Goal: Navigation & Orientation: Find specific page/section

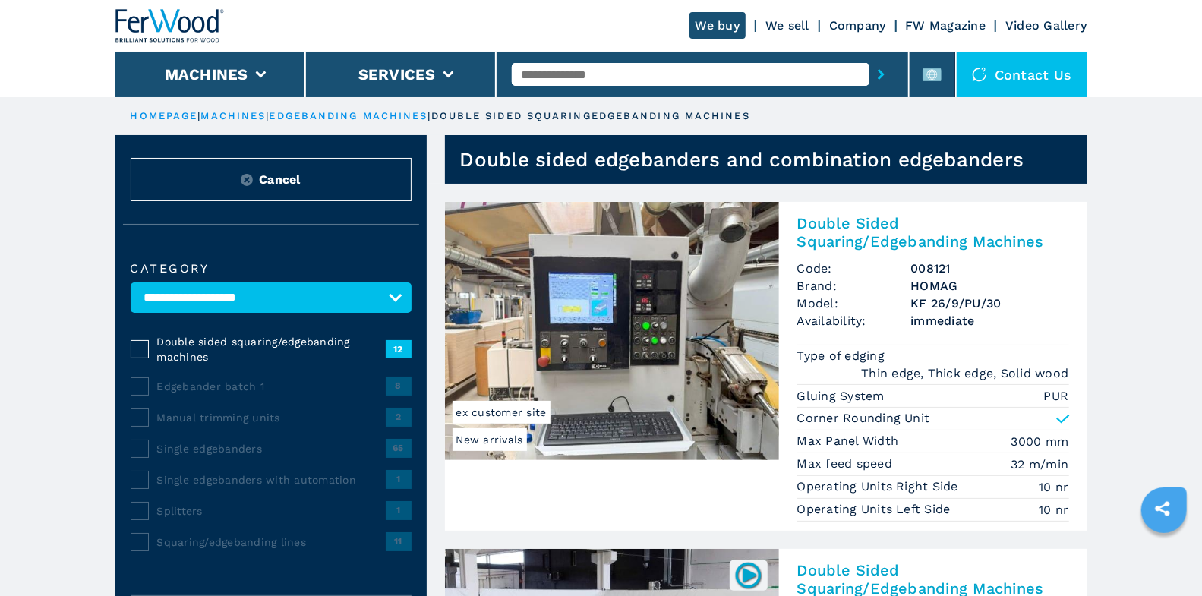
click at [159, 18] on img at bounding box center [169, 25] width 109 height 33
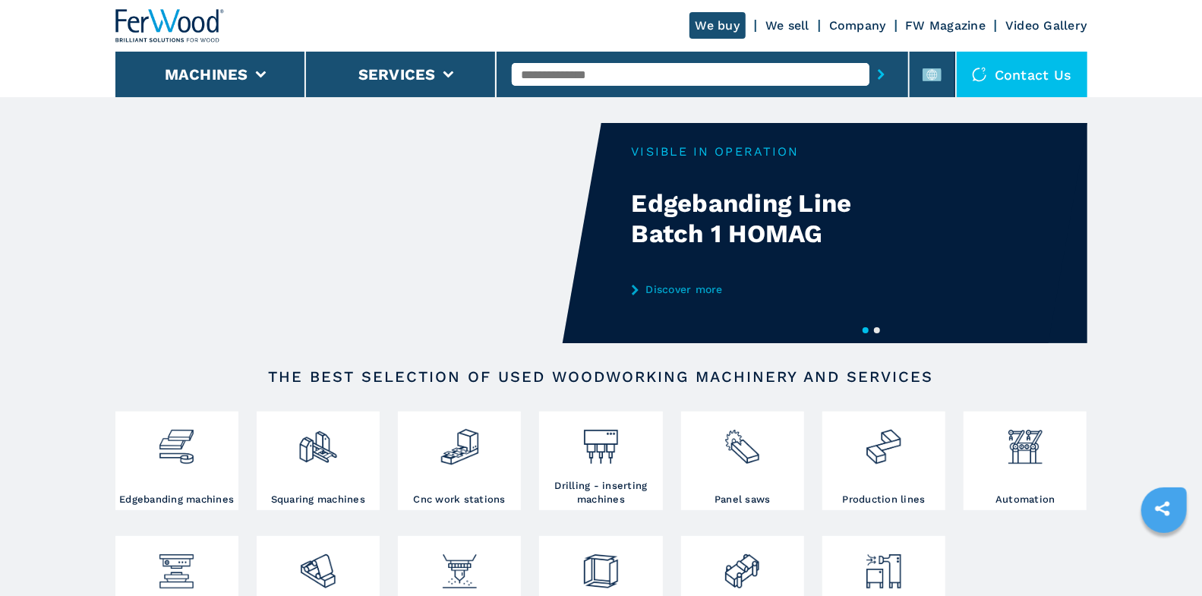
click at [677, 292] on link "Discover more" at bounding box center [781, 289] width 298 height 12
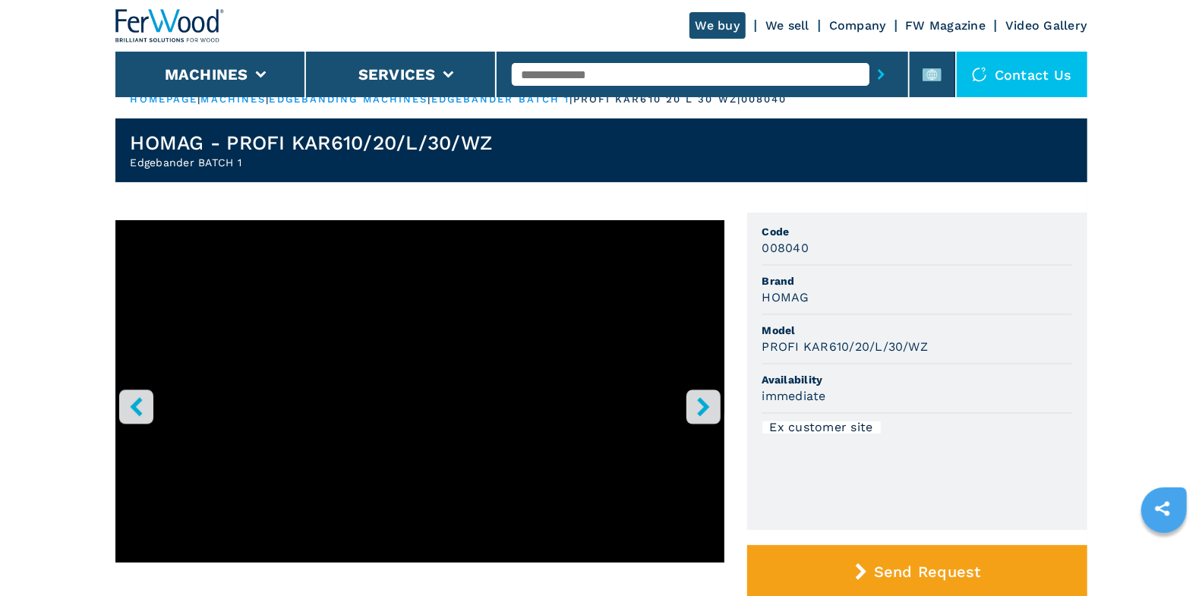
scroll to position [32, 0]
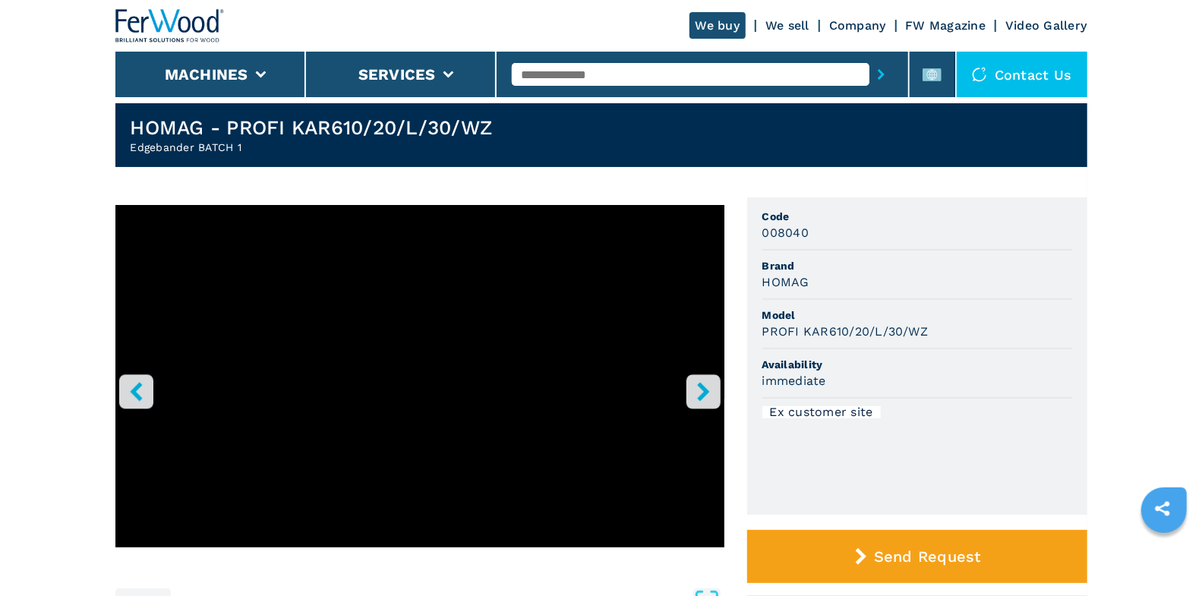
click at [709, 387] on icon "right-button" at bounding box center [703, 391] width 19 height 19
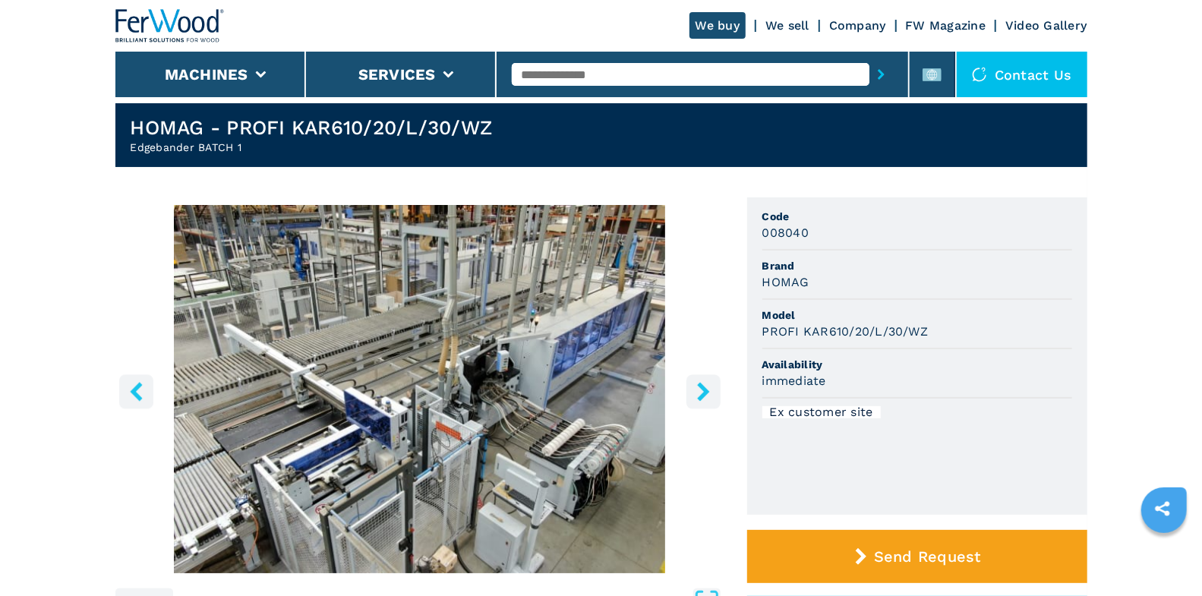
click at [706, 393] on icon "right-button" at bounding box center [703, 391] width 12 height 19
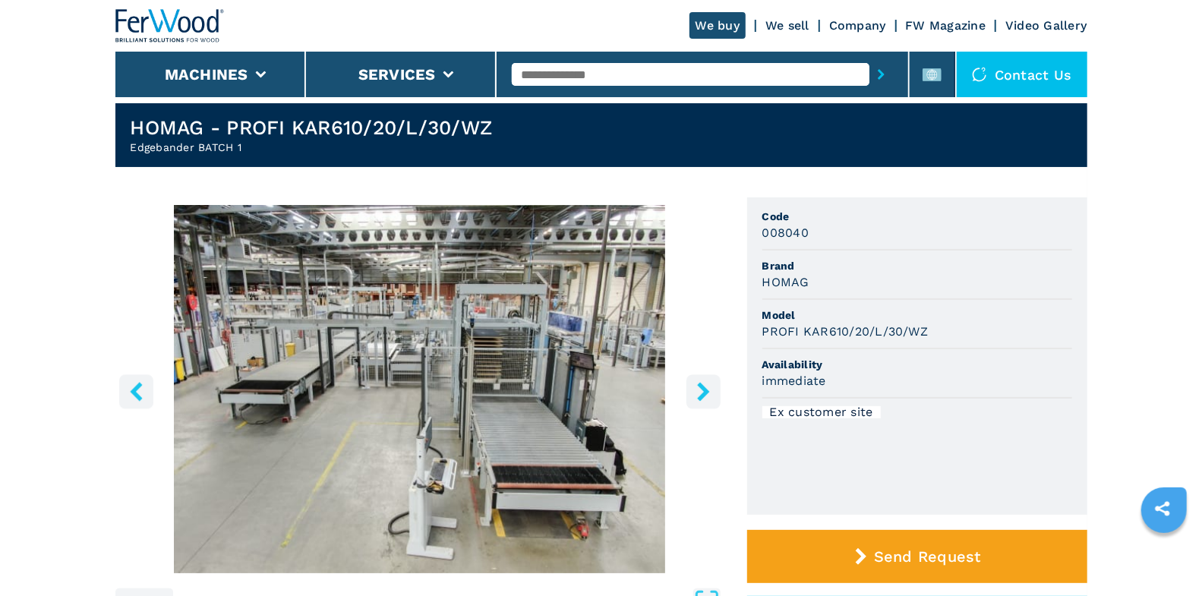
click at [706, 393] on icon "right-button" at bounding box center [703, 391] width 12 height 19
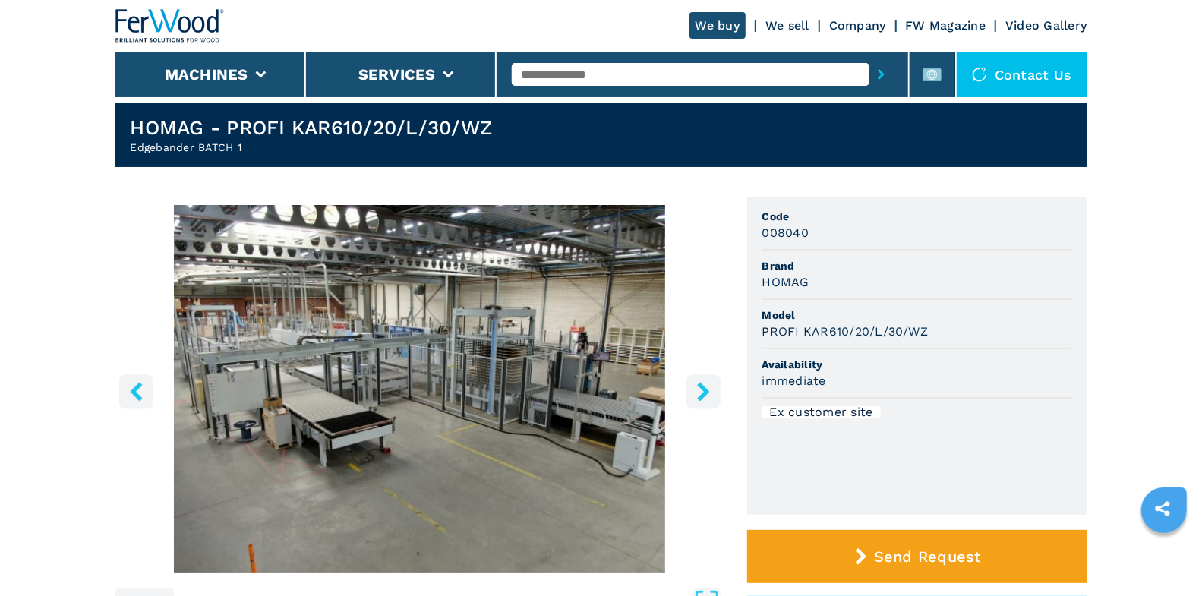
click at [706, 393] on icon "right-button" at bounding box center [703, 391] width 12 height 19
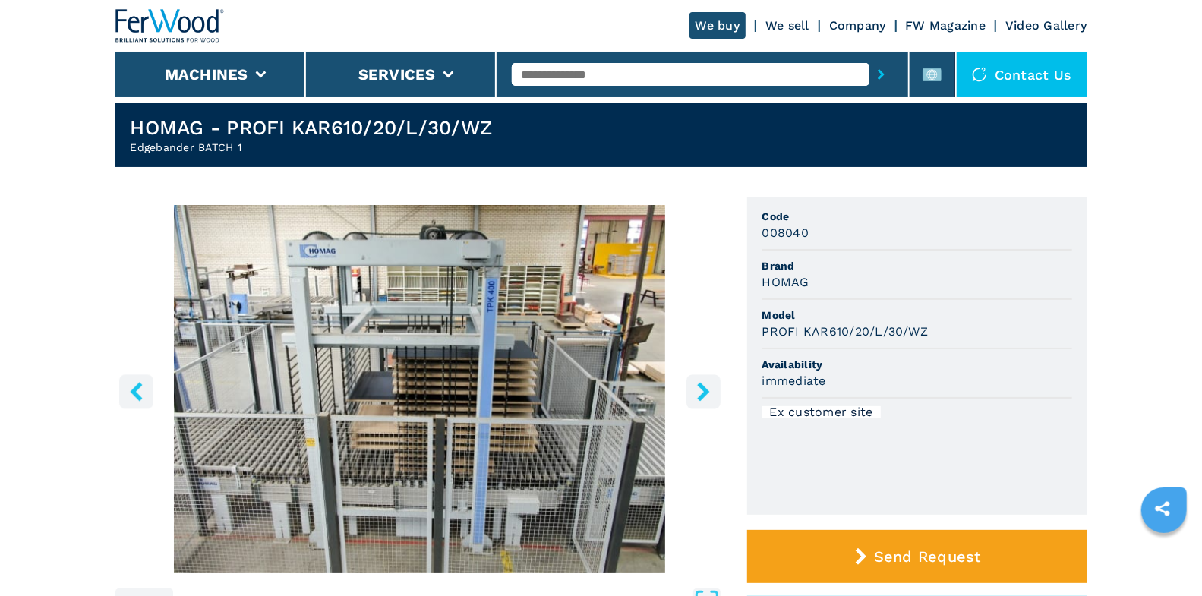
click at [706, 393] on icon "right-button" at bounding box center [703, 391] width 12 height 19
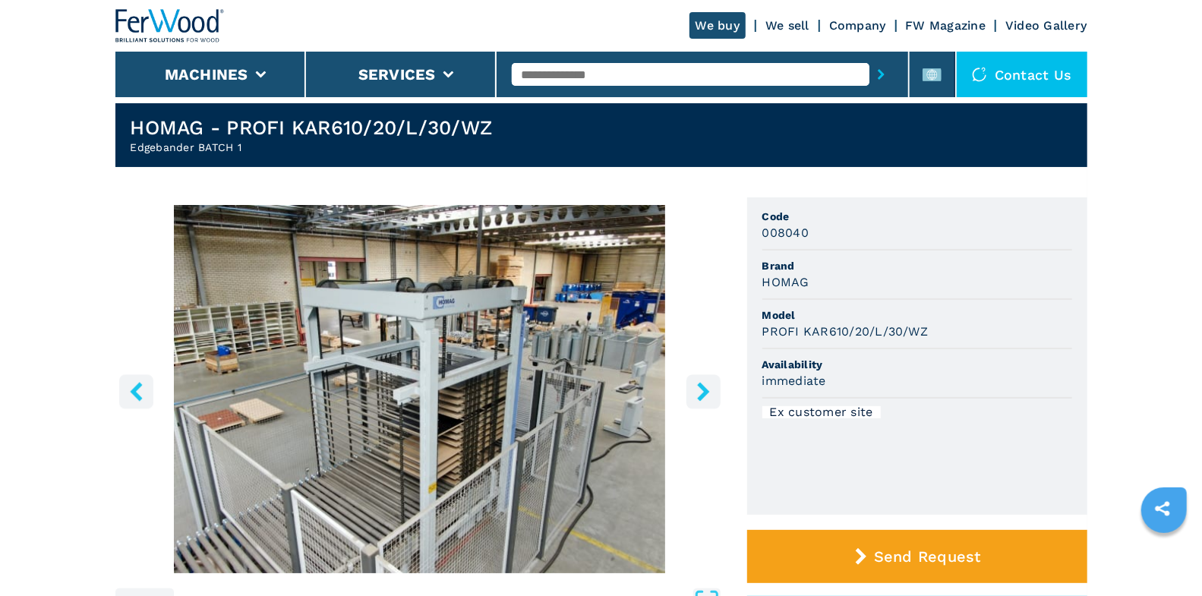
click at [706, 393] on icon "right-button" at bounding box center [703, 391] width 12 height 19
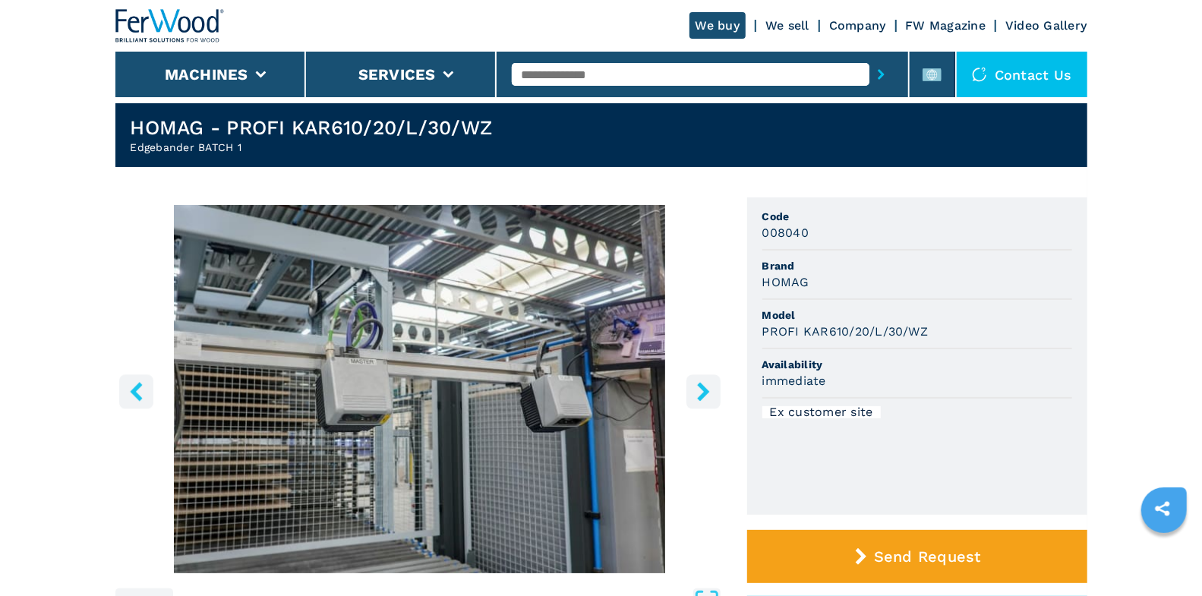
click at [706, 393] on icon "right-button" at bounding box center [703, 391] width 12 height 19
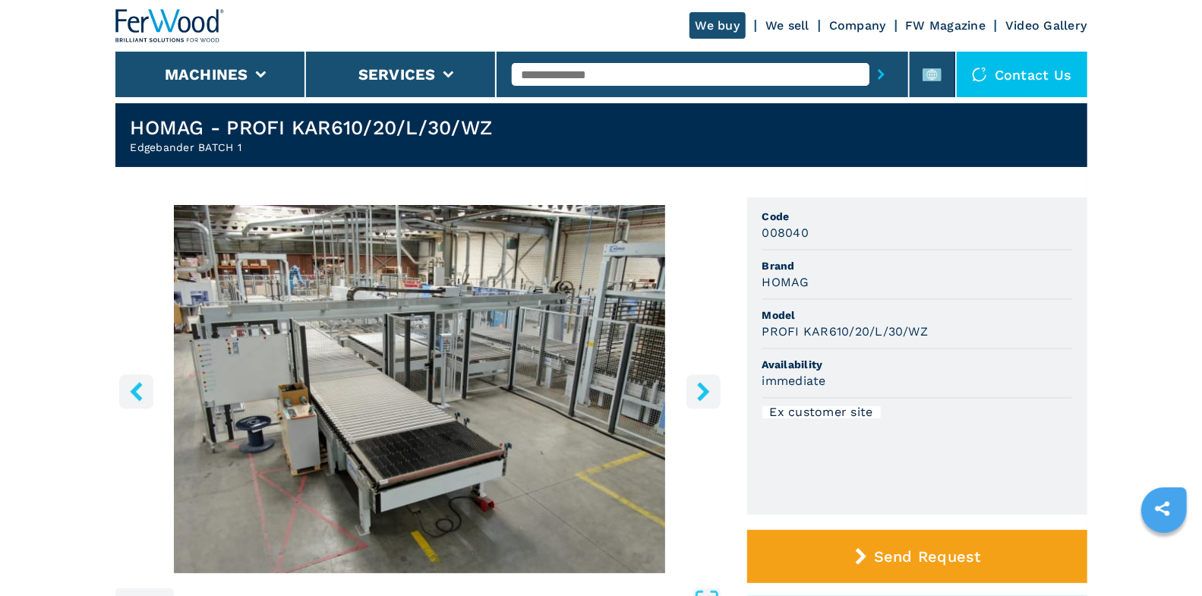
click at [706, 393] on icon "right-button" at bounding box center [703, 391] width 12 height 19
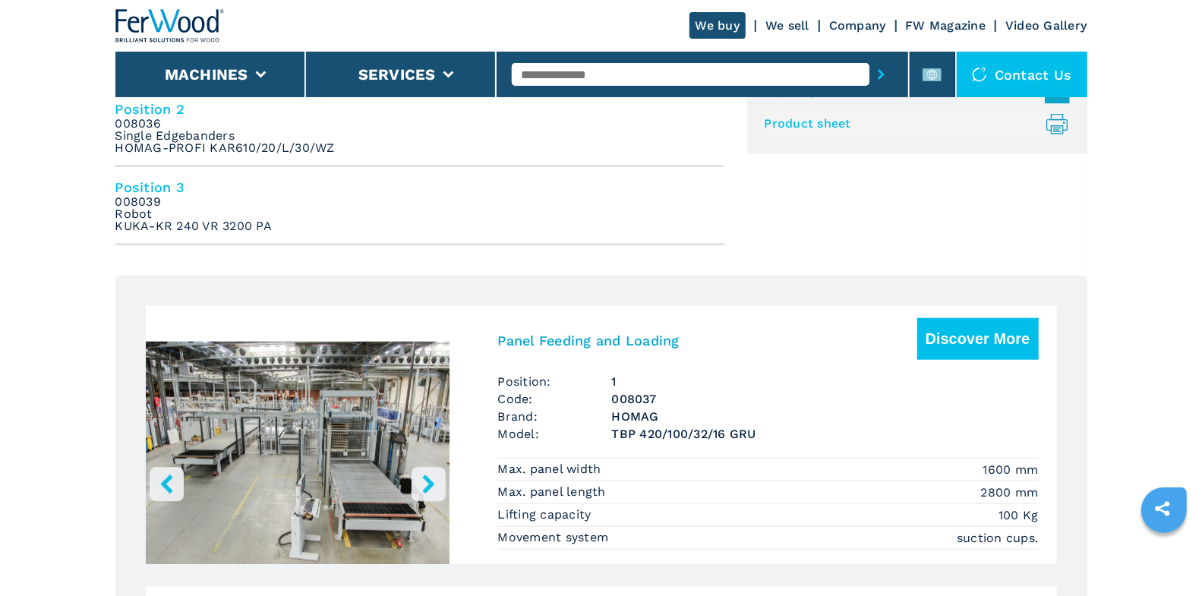
scroll to position [876, 0]
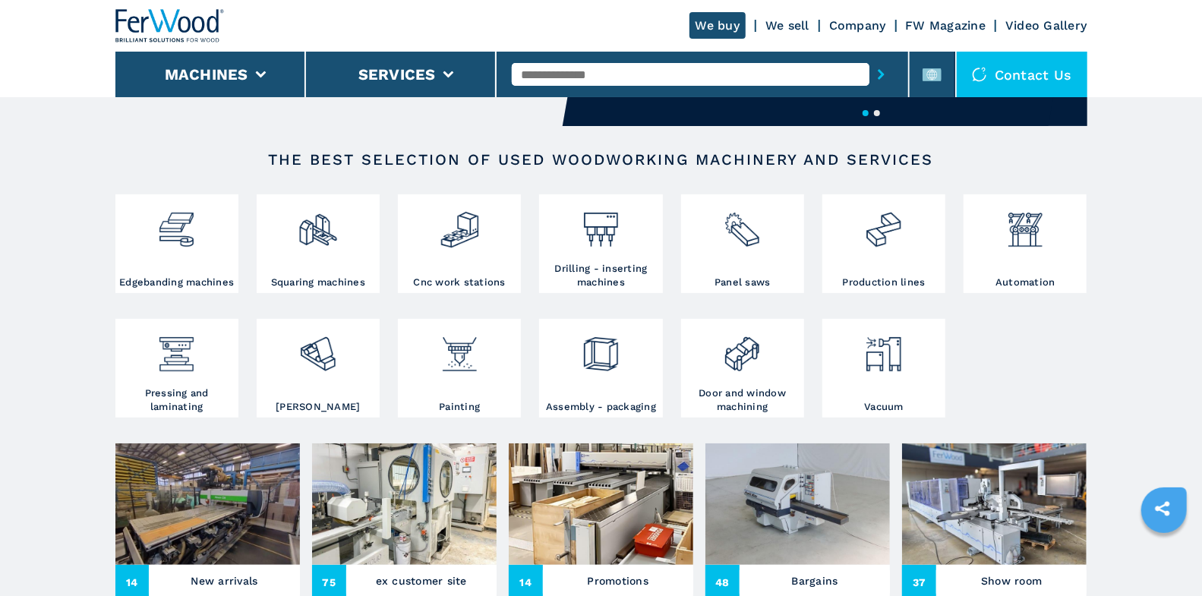
scroll to position [347, 0]
